Goal: Task Accomplishment & Management: Manage account settings

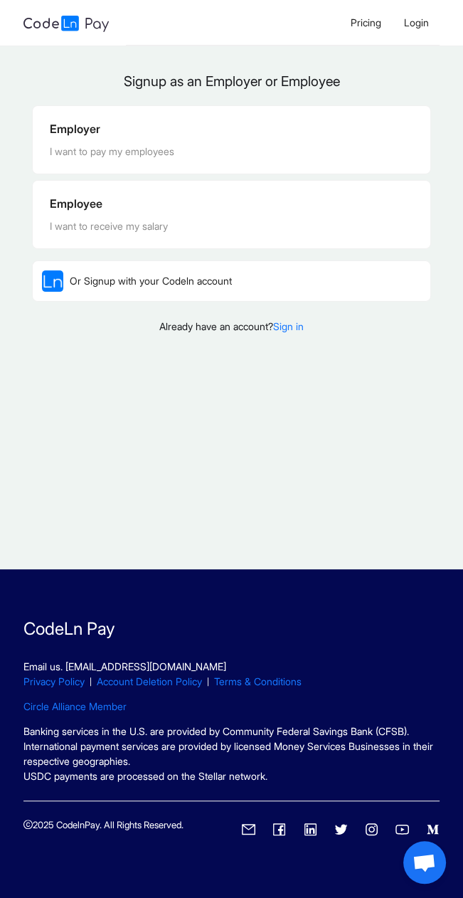
click at [413, 14] on li "Login" at bounding box center [416, 23] width 48 height 46
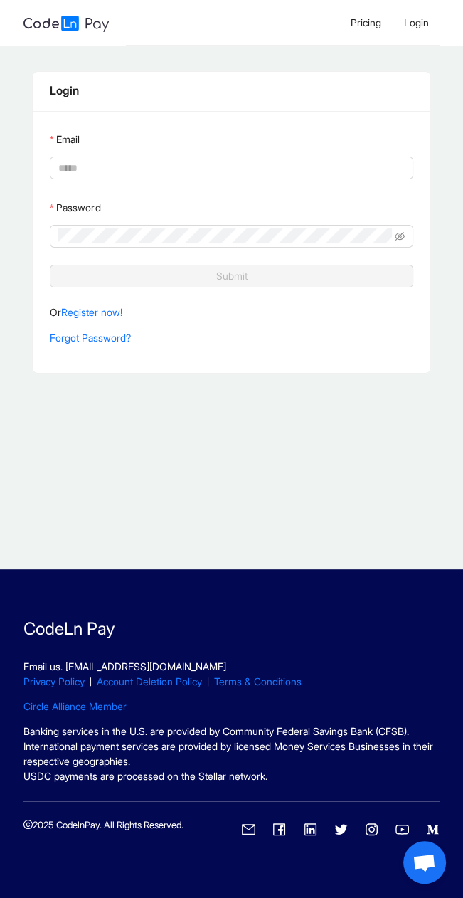
type input "**********"
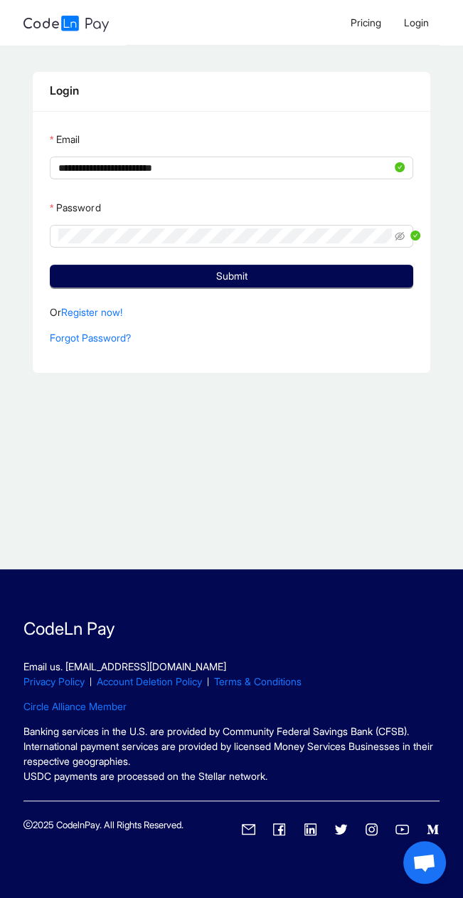
click at [50, 265] on button "Submit" at bounding box center [231, 276] width 363 height 23
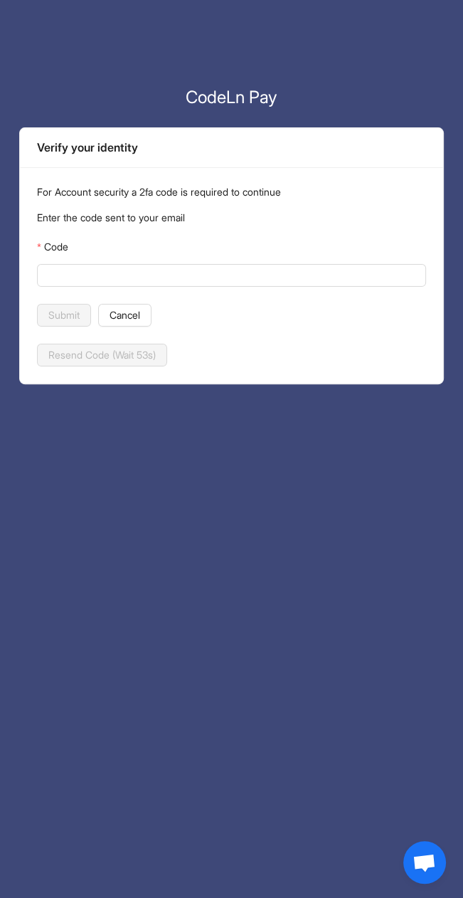
click at [177, 272] on input "Code" at bounding box center [230, 275] width 369 height 16
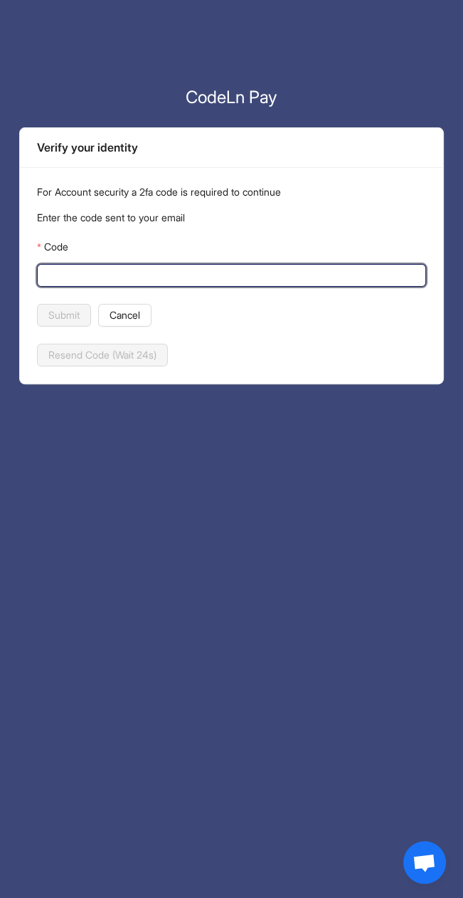
click at [206, 272] on input "Code" at bounding box center [230, 275] width 369 height 16
type input "******"
click at [78, 311] on span "Submit" at bounding box center [63, 315] width 31 height 16
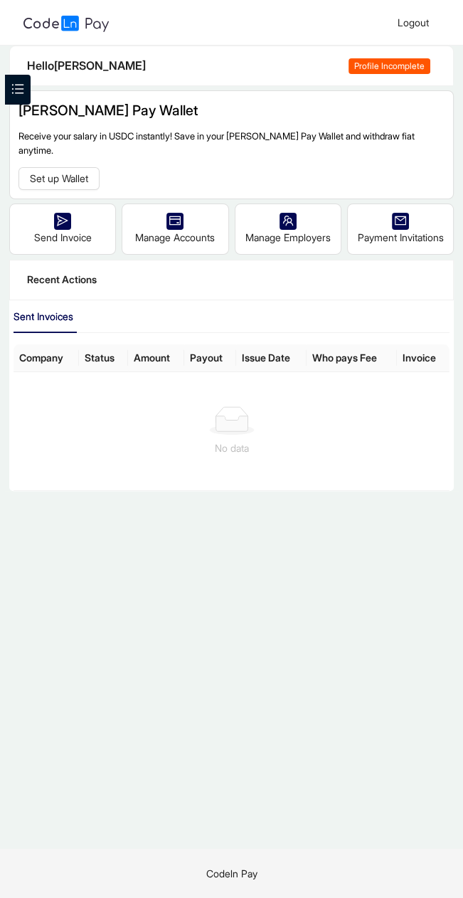
click at [67, 171] on span "Set up Wallet" at bounding box center [59, 179] width 58 height 16
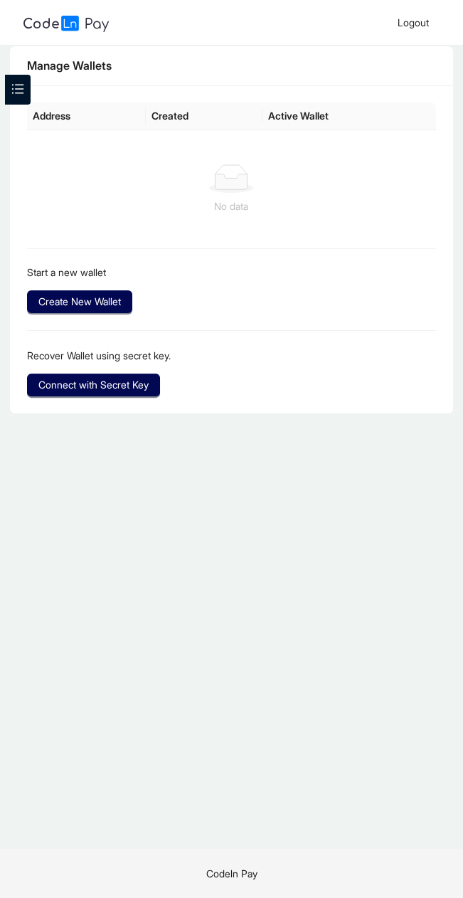
click at [361, 197] on div "No data" at bounding box center [231, 189] width 375 height 50
click at [146, 377] on span "Connect with Secret Key" at bounding box center [93, 385] width 110 height 16
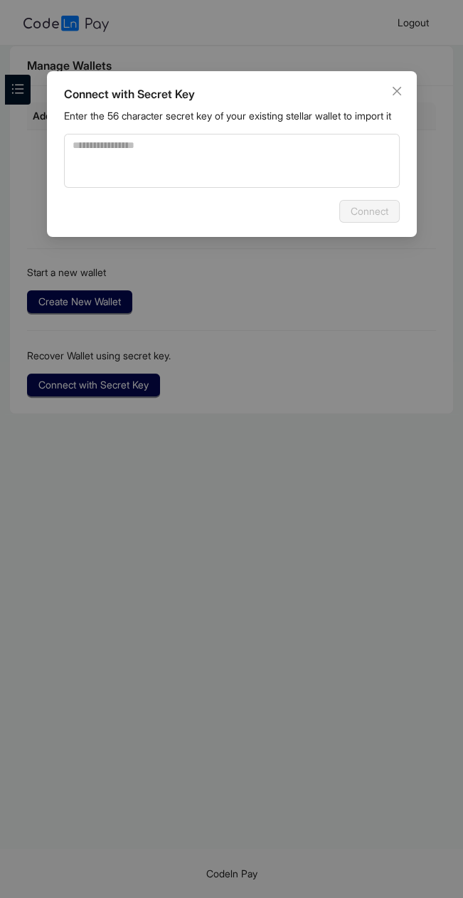
click at [343, 370] on div "Connect with Secret Key Enter the 56 character secret key of your existing stel…" at bounding box center [231, 449] width 463 height 898
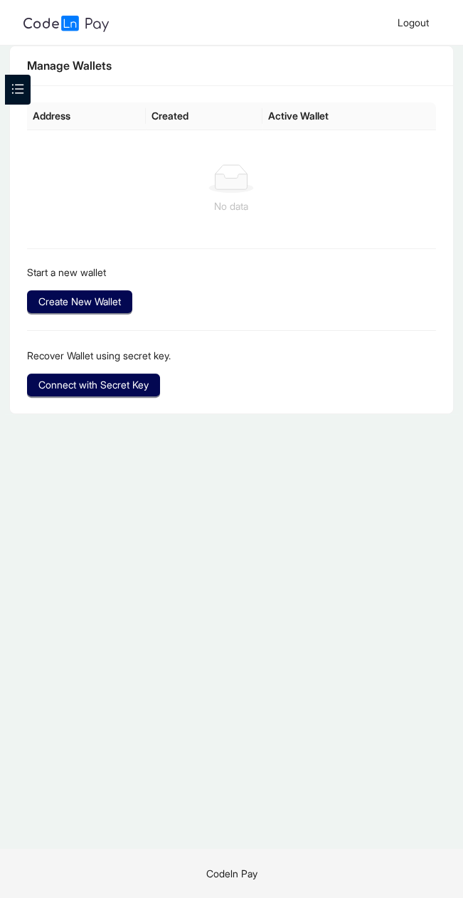
click at [112, 300] on span "Create New Wallet" at bounding box center [79, 302] width 83 height 16
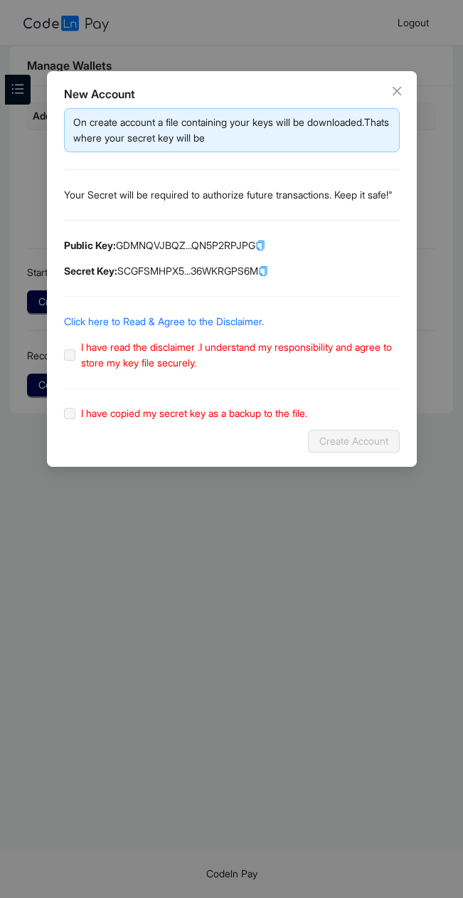
click at [75, 365] on span "I have read the disclaimer .I understand my responsibility and agree to store m…" at bounding box center [237, 354] width 324 height 31
click at [75, 366] on span "I have read the disclaimer .I understand my responsibility and agree to store m…" at bounding box center [237, 354] width 324 height 31
click at [75, 371] on span "I have read the disclaimer .I understand my responsibility and agree to store m…" at bounding box center [237, 354] width 324 height 31
click at [70, 421] on label "I have copied my secret key as a backup to the file." at bounding box center [188, 413] width 249 height 16
click at [75, 371] on span "I have read the disclaimer .I understand my responsibility and agree to store m…" at bounding box center [237, 354] width 324 height 31
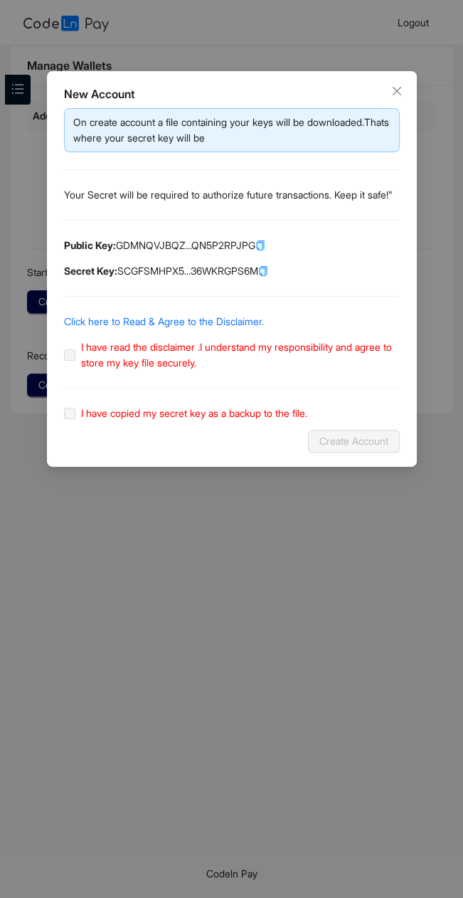
click at [65, 366] on label "I have read the disclaimer .I understand my responsibility and agree to store m…" at bounding box center [232, 354] width 336 height 31
click at [75, 368] on span "I have read the disclaimer .I understand my responsibility and agree to store m…" at bounding box center [237, 354] width 324 height 31
click at [237, 327] on link "Click here to Read & Agree to the Disclaimer." at bounding box center [164, 321] width 200 height 12
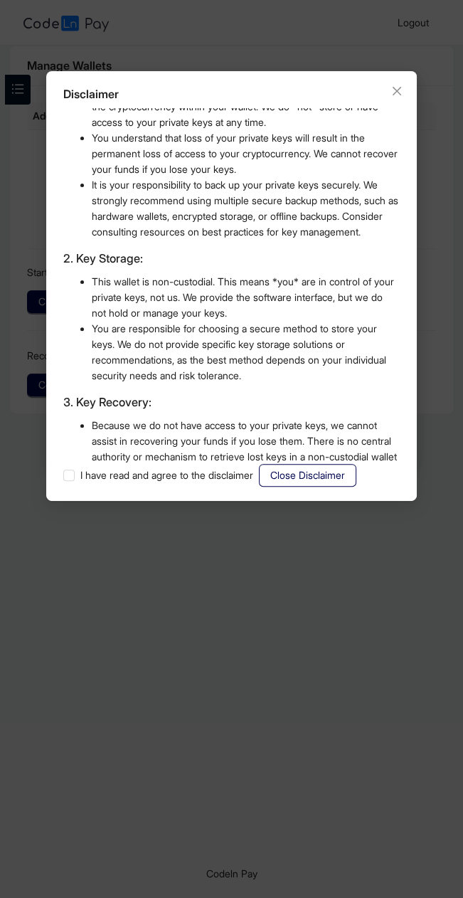
scroll to position [776, 0]
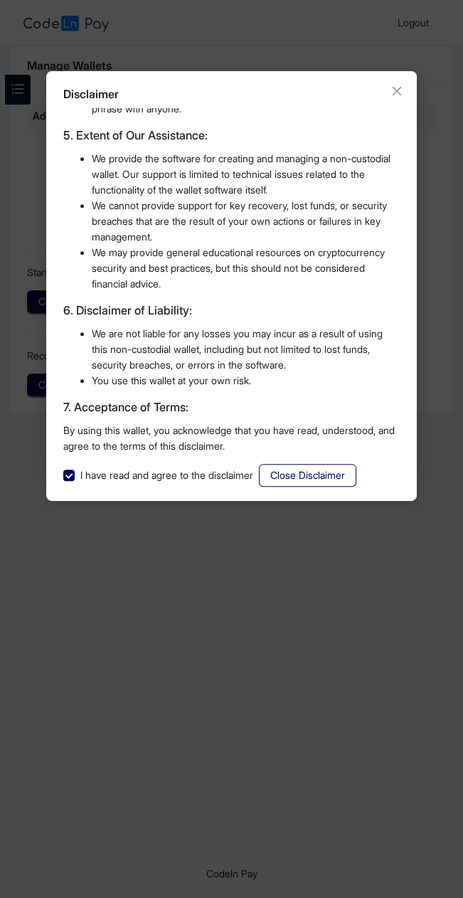
click at [333, 469] on span "Close Disclaimer" at bounding box center [307, 475] width 75 height 16
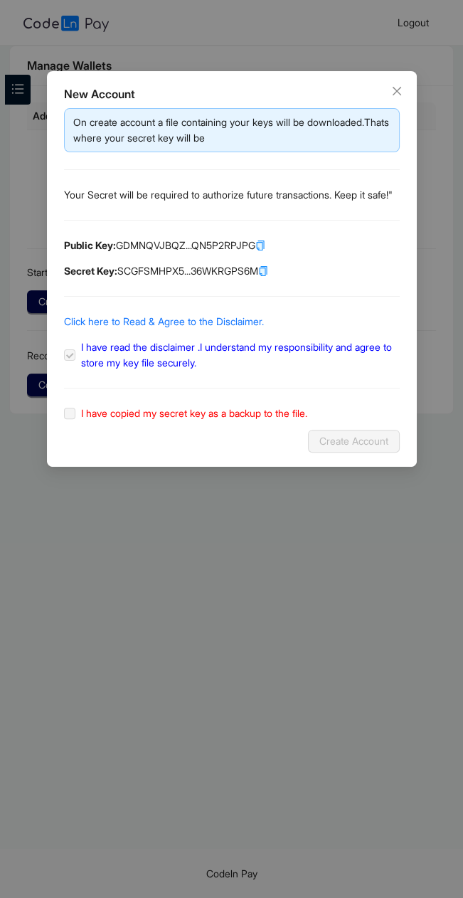
click at [73, 421] on label "I have copied my secret key as a backup to the file." at bounding box center [188, 413] width 249 height 16
click at [67, 421] on label "I have copied my secret key as a backup to the file." at bounding box center [188, 413] width 249 height 16
click at [163, 419] on span "I have copied my secret key as a backup to the file." at bounding box center [194, 413] width 226 height 12
click at [235, 294] on div "On create account a file containing your keys will be downloaded.Thats where yo…" at bounding box center [232, 264] width 336 height 313
click at [265, 275] on icon "copy" at bounding box center [262, 271] width 5 height 7
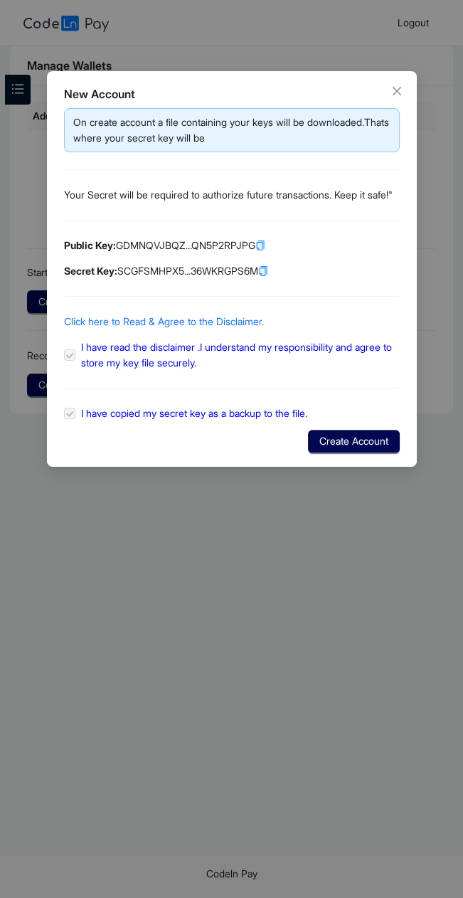
click at [361, 449] on span "Create Account" at bounding box center [353, 441] width 69 height 16
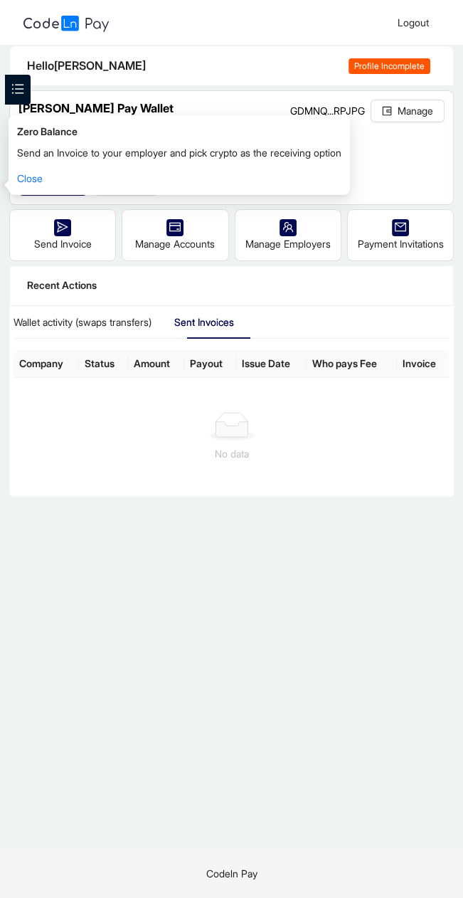
click at [33, 181] on link "Close" at bounding box center [30, 178] width 26 height 12
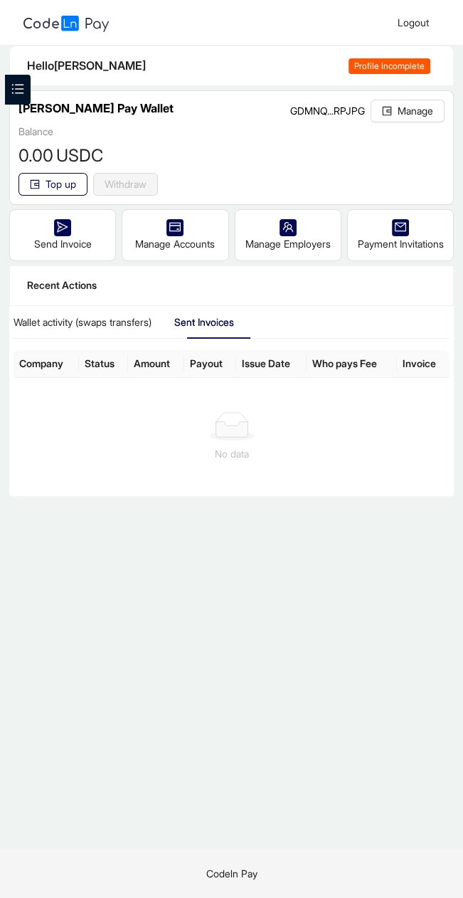
click at [80, 251] on div "Send Invoice" at bounding box center [62, 235] width 105 height 50
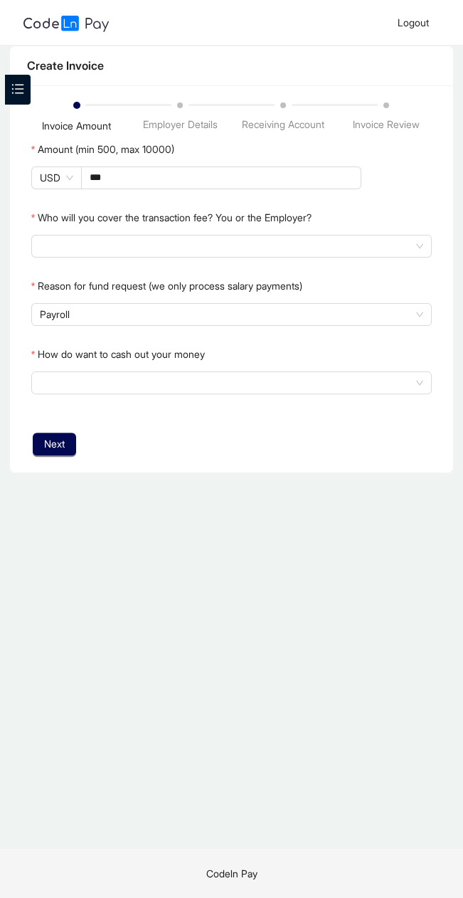
click at [62, 441] on span "Next" at bounding box center [54, 444] width 21 height 16
click at [63, 441] on span "Next" at bounding box center [54, 444] width 21 height 16
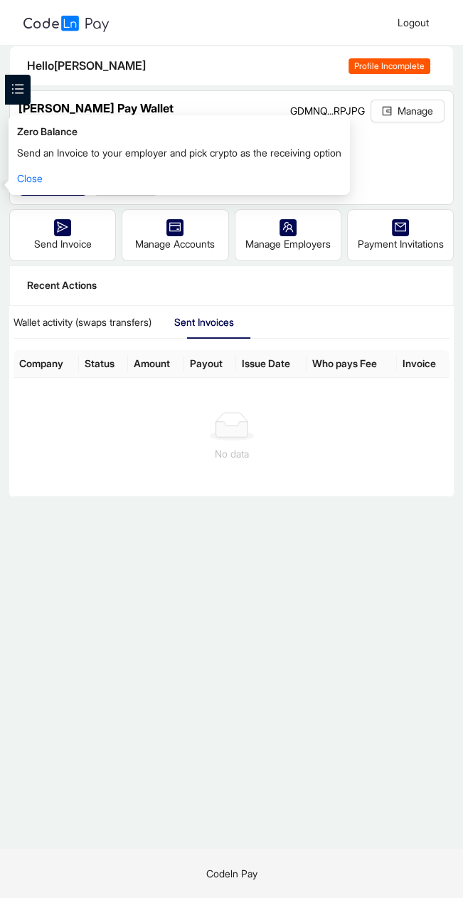
click at [401, 66] on span "Profile Incomplete" at bounding box center [389, 66] width 82 height 16
click at [386, 70] on span "Profile Incomplete" at bounding box center [389, 66] width 82 height 16
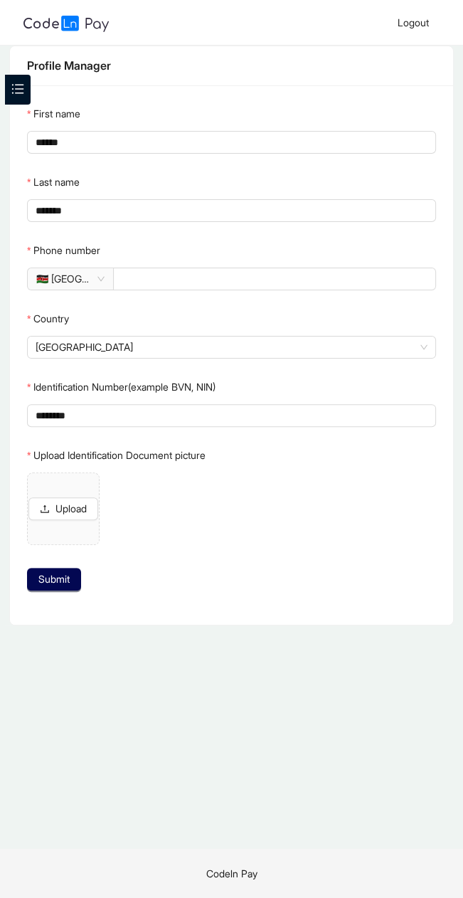
click at [23, 91] on icon "unordered-list" at bounding box center [17, 89] width 13 height 13
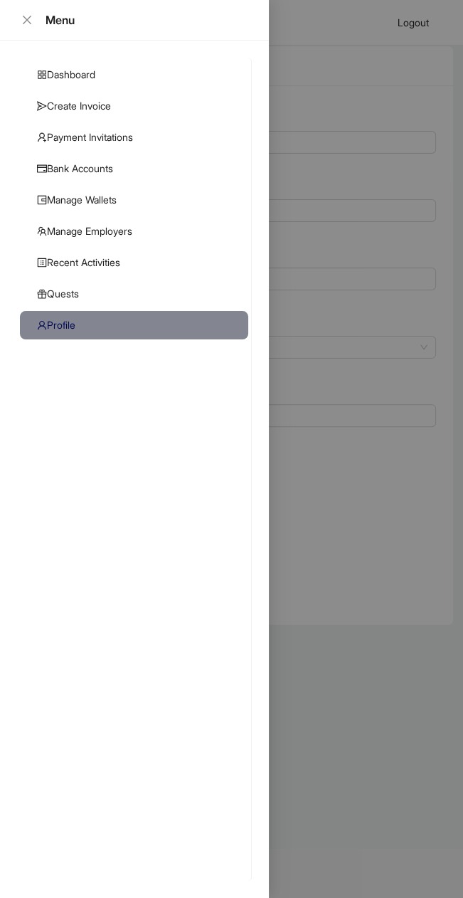
click at [100, 289] on span "Quests" at bounding box center [137, 294] width 200 height 28
